Goal: Find specific page/section: Find specific page/section

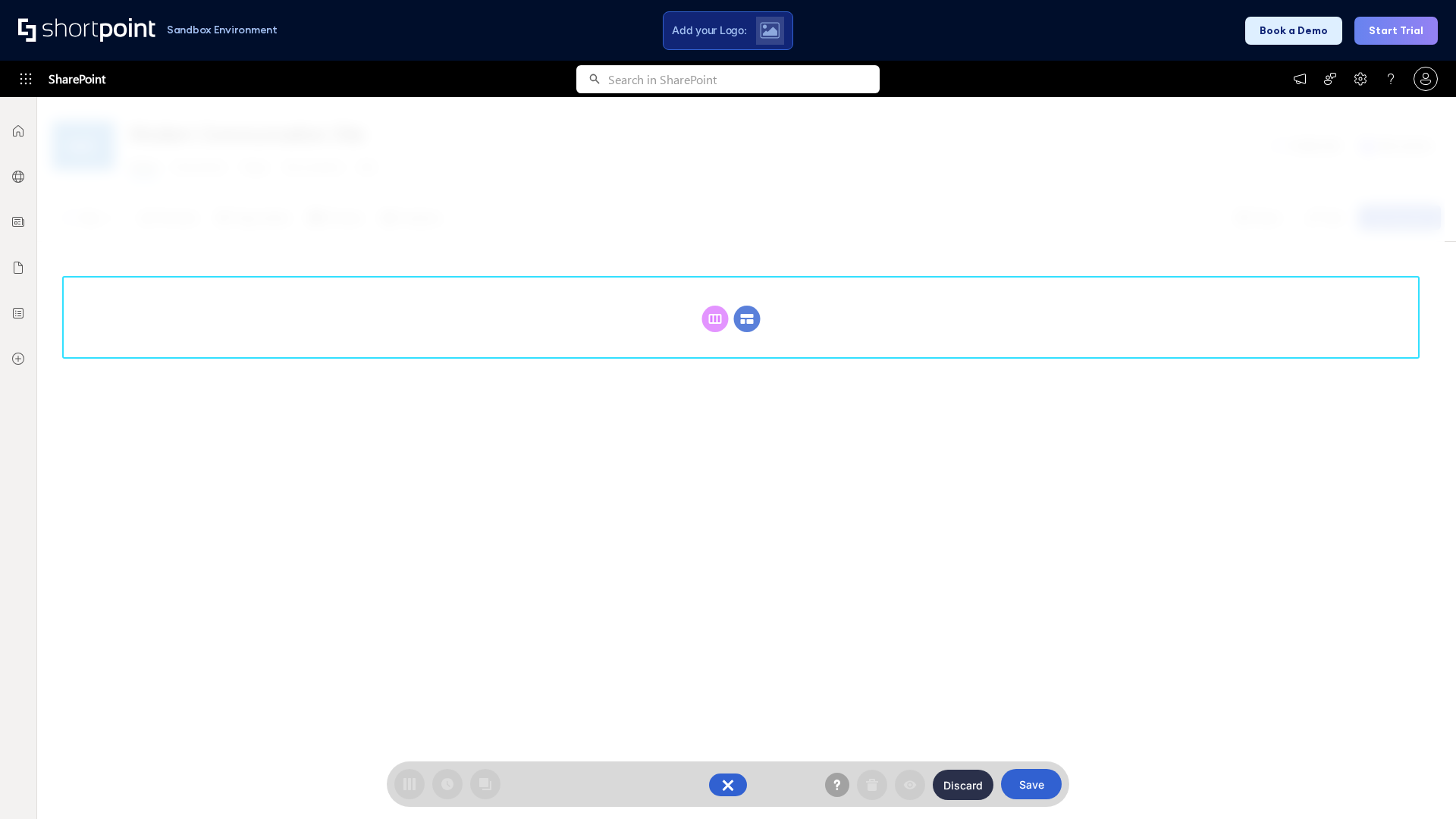
click at [747, 319] on circle at bounding box center [747, 319] width 27 height 27
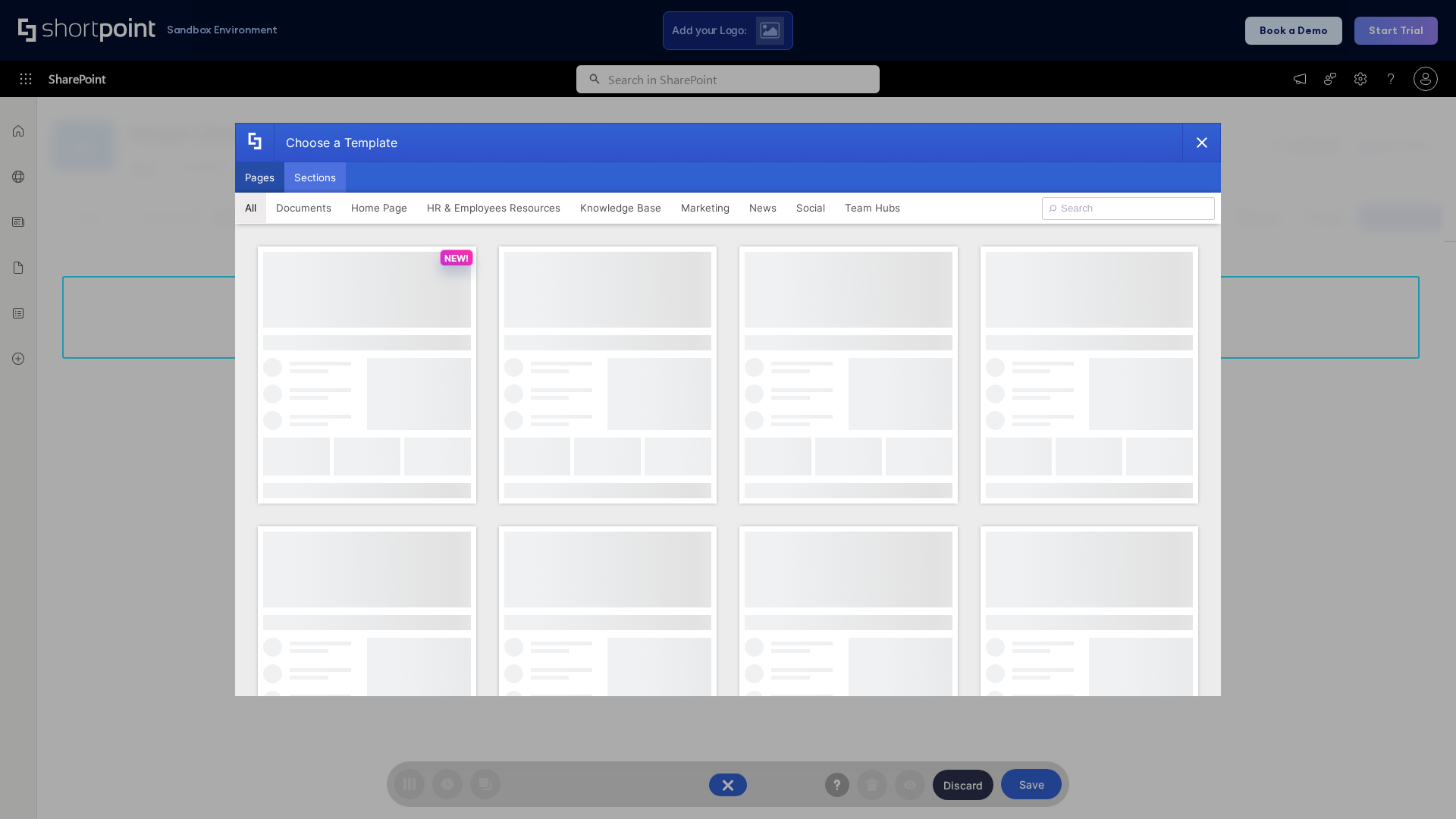
click at [315, 177] on button "Sections" at bounding box center [315, 177] width 62 height 30
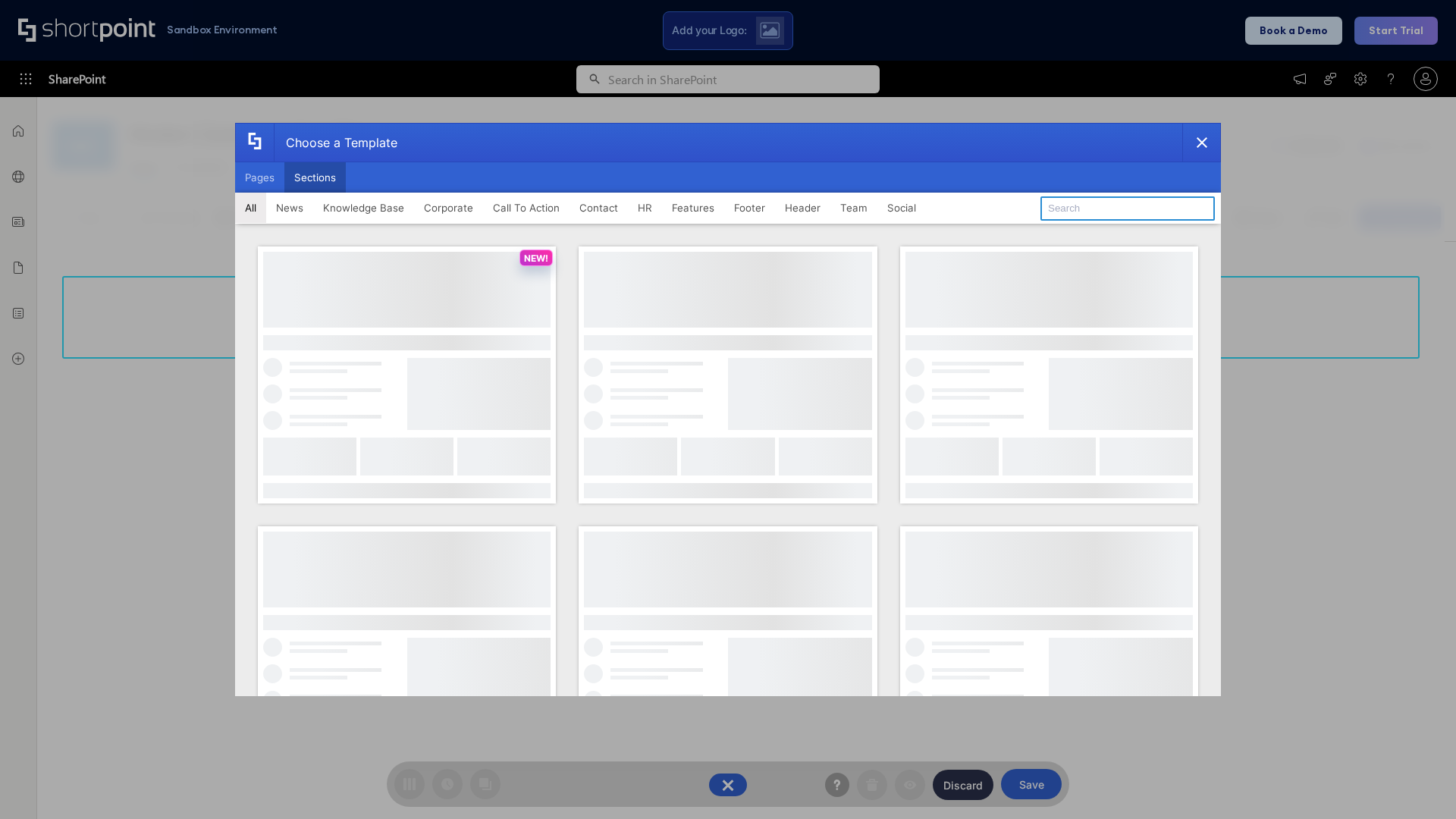
type input "Footer 4"
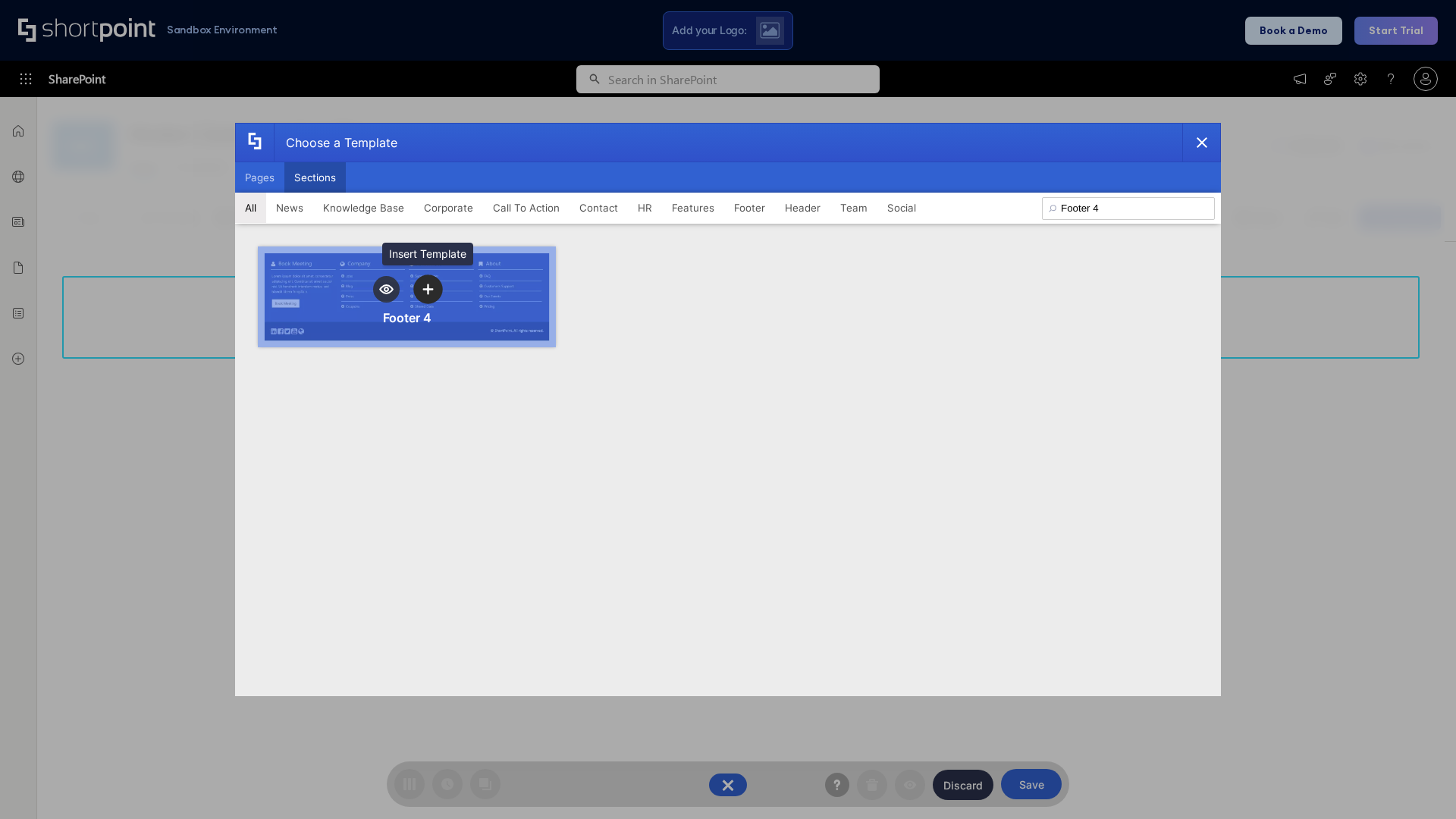
click at [428, 289] on icon "template selector" at bounding box center [428, 289] width 11 height 11
